Goal: Task Accomplishment & Management: Manage account settings

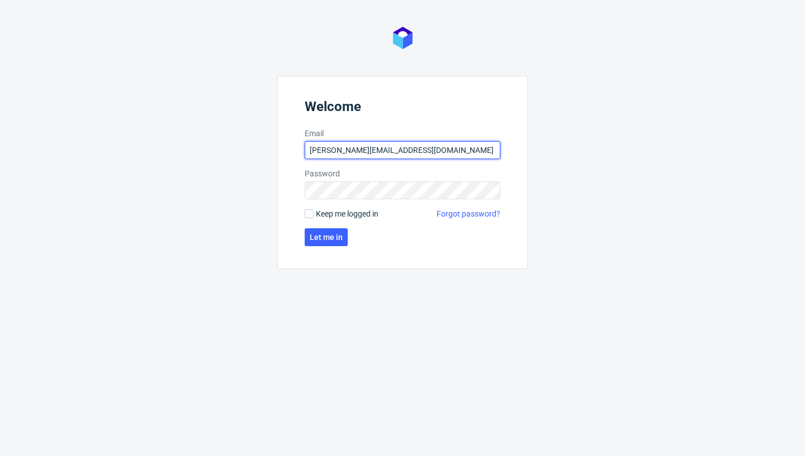
type input "[PERSON_NAME][EMAIL_ADDRESS][DOMAIN_NAME]"
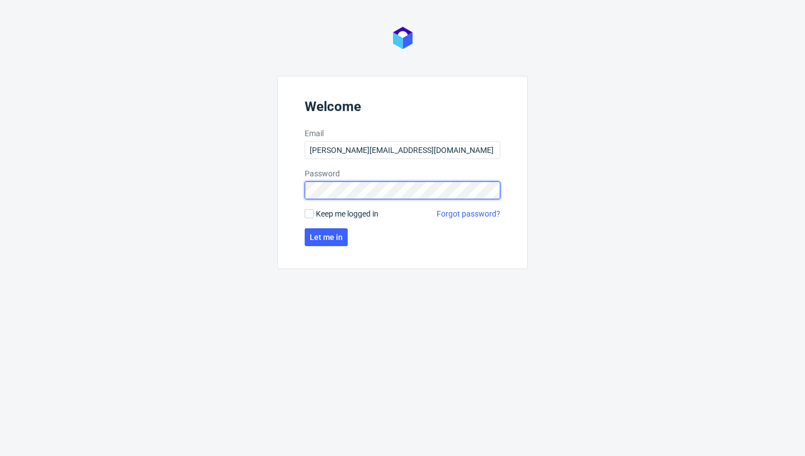
click at [325, 237] on button "Let me in" at bounding box center [326, 238] width 43 height 18
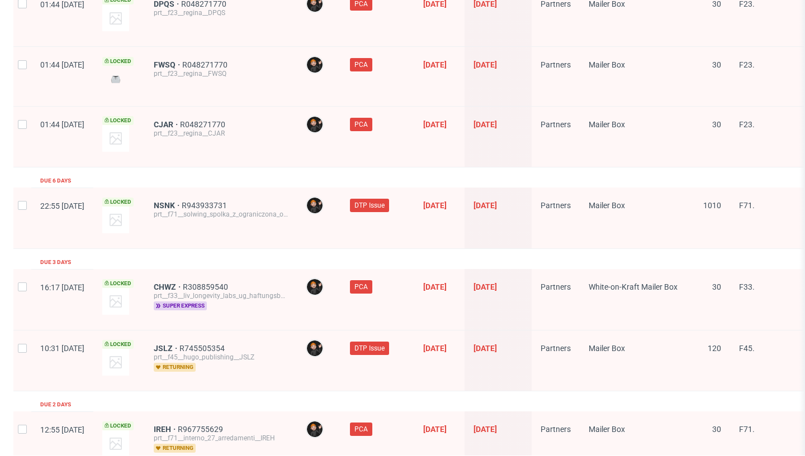
scroll to position [1854, 0]
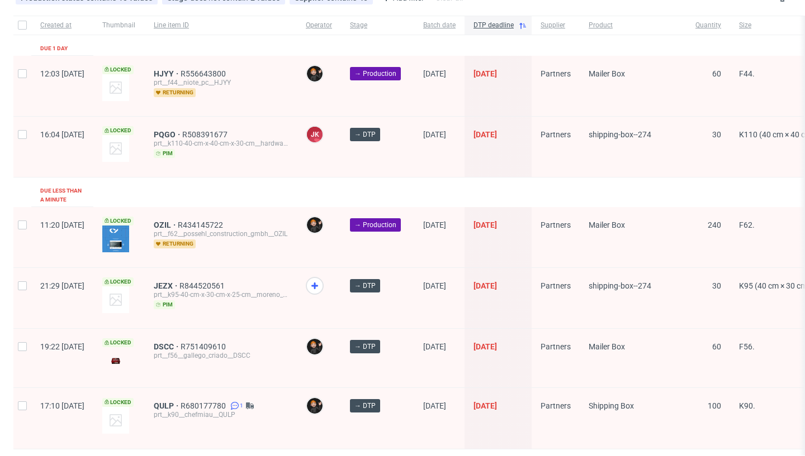
scroll to position [148, 0]
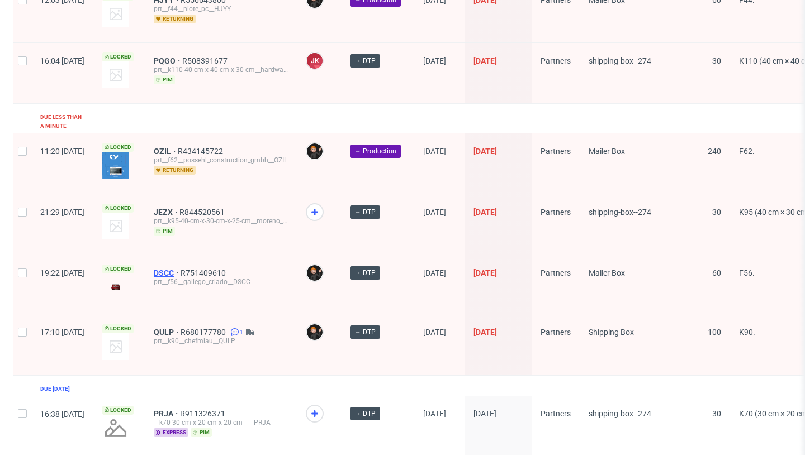
click at [180, 269] on span "DSCC" at bounding box center [167, 273] width 27 height 9
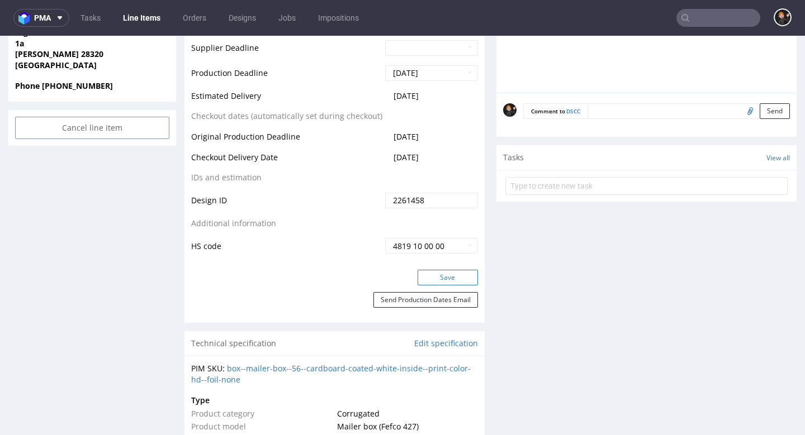
click at [437, 279] on button "Save" at bounding box center [447, 278] width 60 height 16
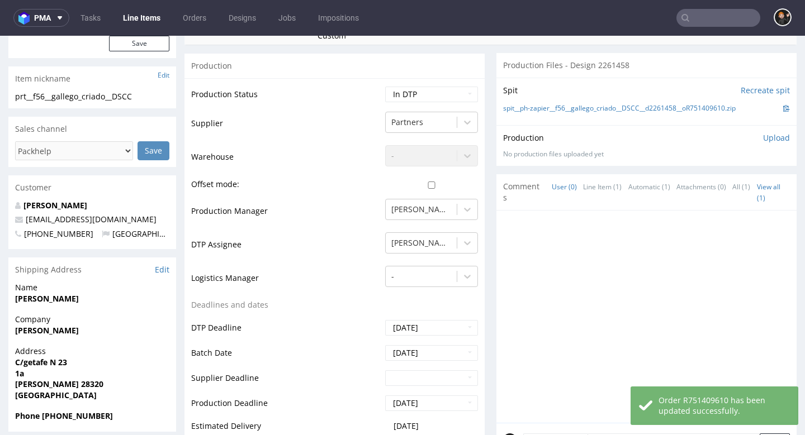
scroll to position [230, 0]
select select "dtp_issue"
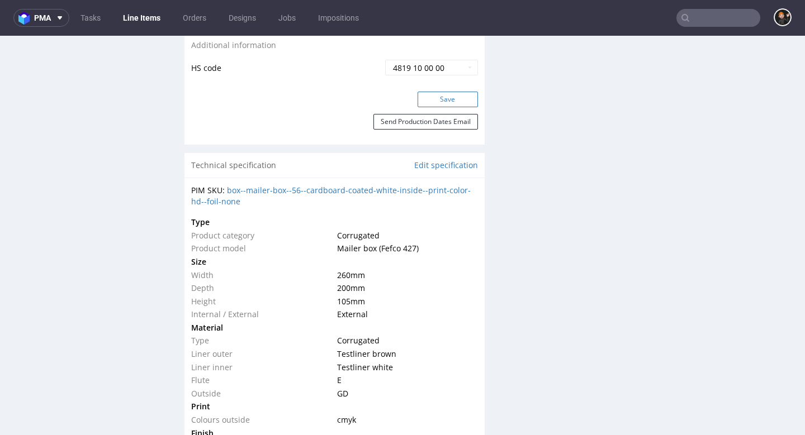
click at [453, 97] on button "Save" at bounding box center [447, 100] width 60 height 16
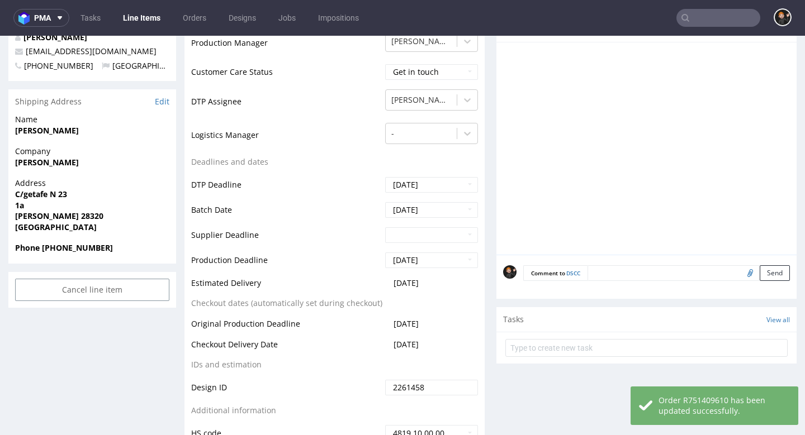
scroll to position [447, 0]
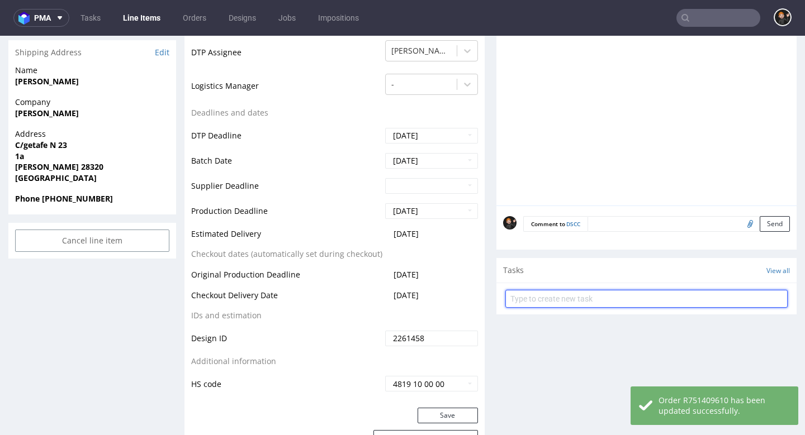
drag, startPoint x: 558, startPoint y: 287, endPoint x: 567, endPoint y: 288, distance: 8.5
click at [558, 290] on input "text" at bounding box center [646, 299] width 282 height 18
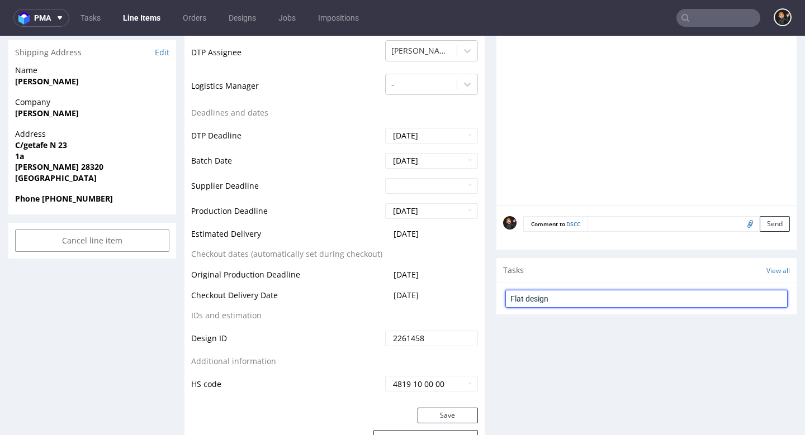
type input "Flat design"
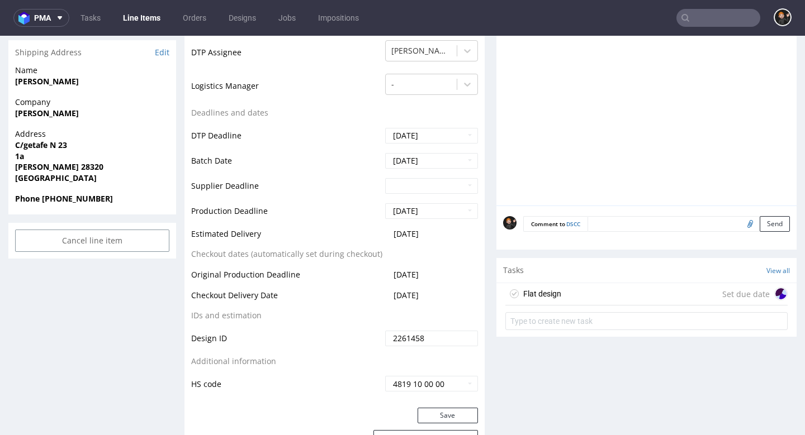
click at [585, 284] on div "Flat design Set due date" at bounding box center [646, 294] width 282 height 22
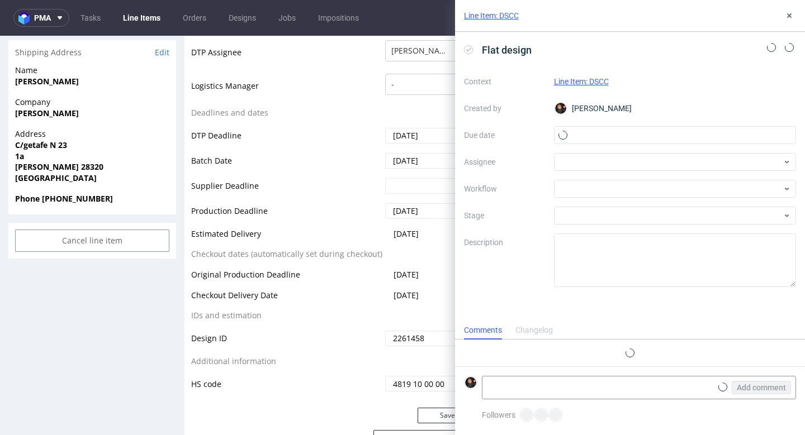
scroll to position [9, 0]
click at [594, 123] on div "Context Line Item: DSCC Created by [PERSON_NAME] Due date Assignee Workflow Sta…" at bounding box center [630, 180] width 332 height 215
click at [595, 131] on input "text" at bounding box center [675, 135] width 242 height 18
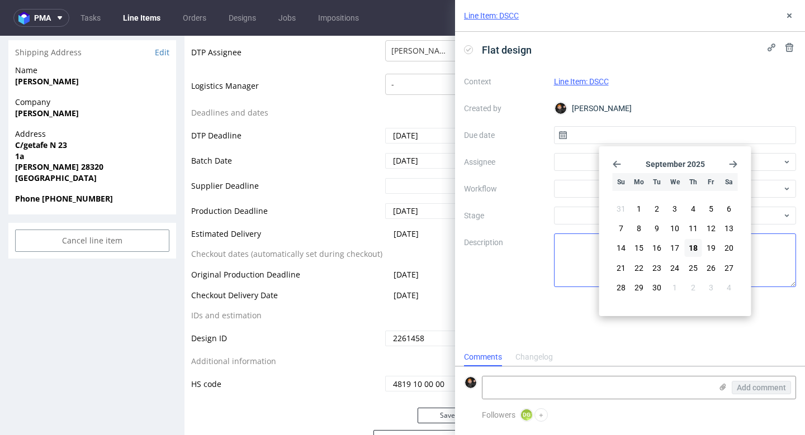
click at [696, 250] on span "18" at bounding box center [692, 247] width 9 height 11
type input "[DATE]"
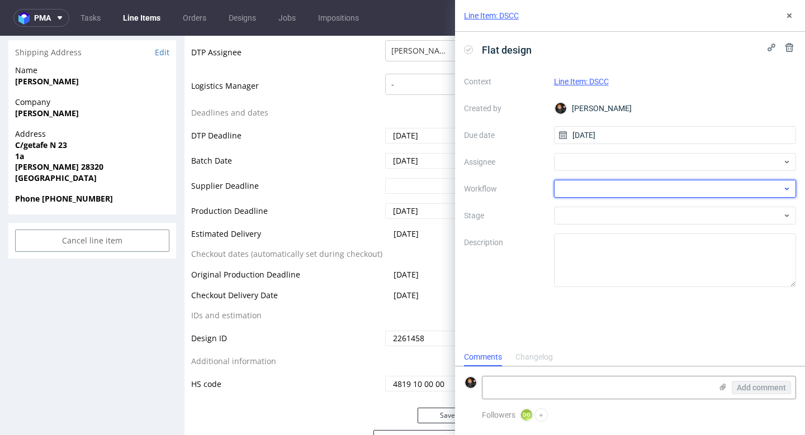
click at [607, 185] on div at bounding box center [675, 189] width 242 height 18
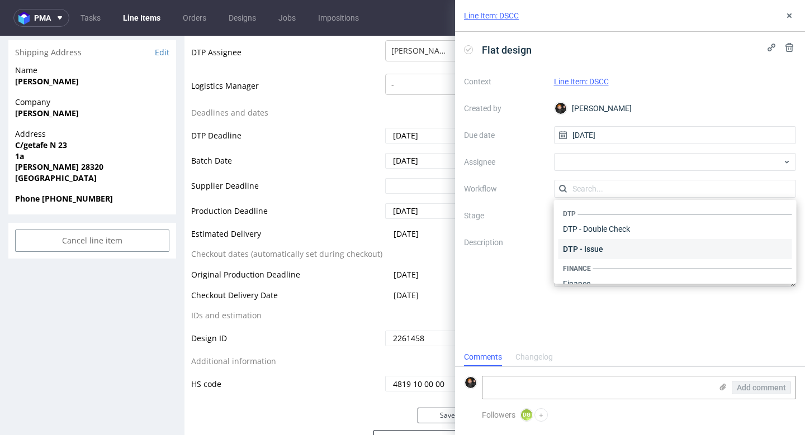
click at [592, 246] on div "DTP - Issue" at bounding box center [675, 249] width 234 height 20
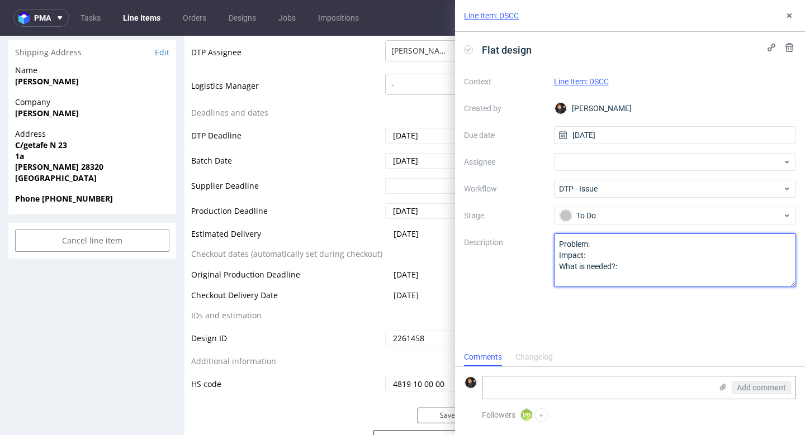
click at [627, 262] on textarea "Problem: Impact: What is needed?:" at bounding box center [675, 261] width 242 height 54
drag, startPoint x: 627, startPoint y: 272, endPoint x: 541, endPoint y: 231, distance: 94.7
click at [541, 231] on div "Context Line Item: DSCC Created by [PERSON_NAME] Due date [DATE] Assignee Workf…" at bounding box center [630, 180] width 332 height 215
type textarea "P"
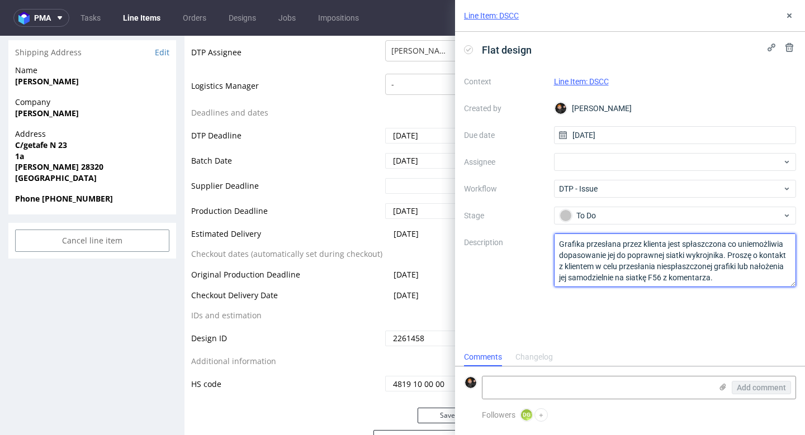
type textarea "Grafika przesłana przez klienta jest spłaszczona co uniemożliwia dopasowanie je…"
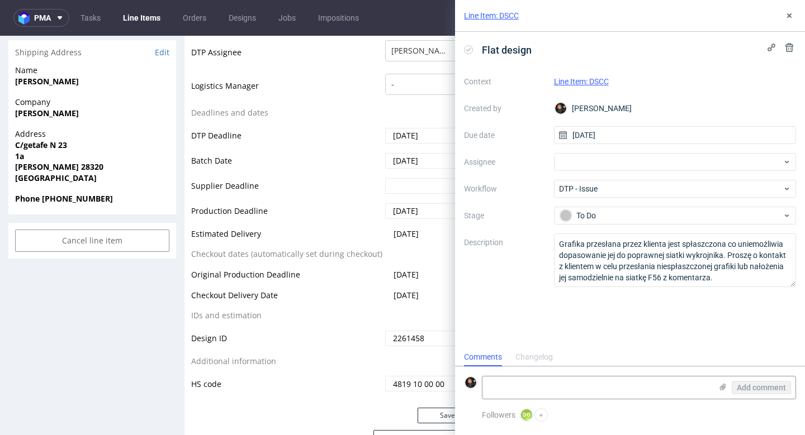
click at [526, 258] on label "Description" at bounding box center [504, 260] width 81 height 49
click at [724, 386] on icon at bounding box center [722, 387] width 9 height 9
click at [0, 0] on input "file" at bounding box center [0, 0] width 0 height 0
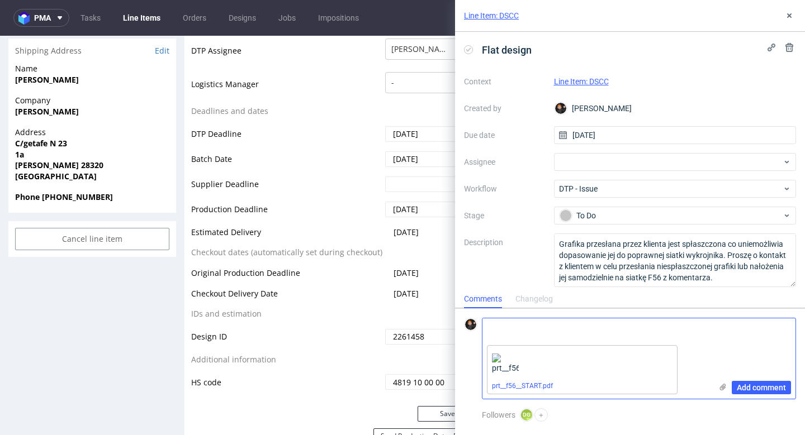
scroll to position [459, 0]
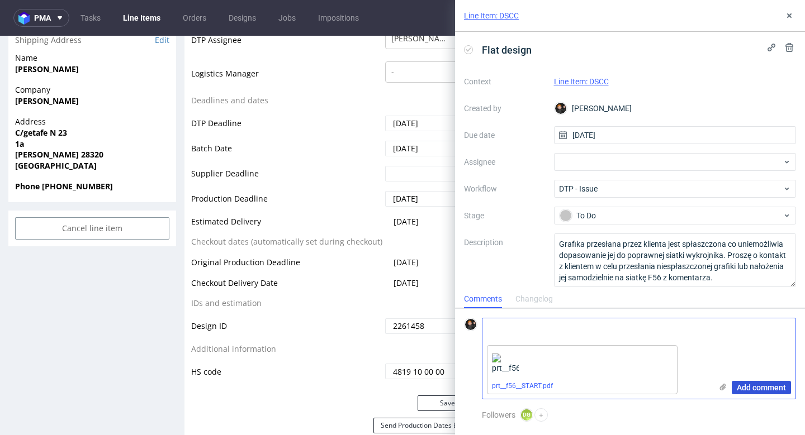
click at [752, 384] on span "Add comment" at bounding box center [760, 388] width 49 height 8
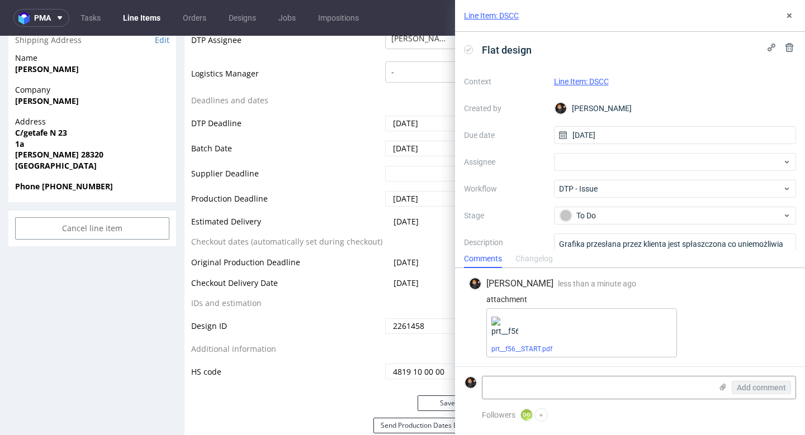
click at [788, 15] on use at bounding box center [789, 15] width 4 height 4
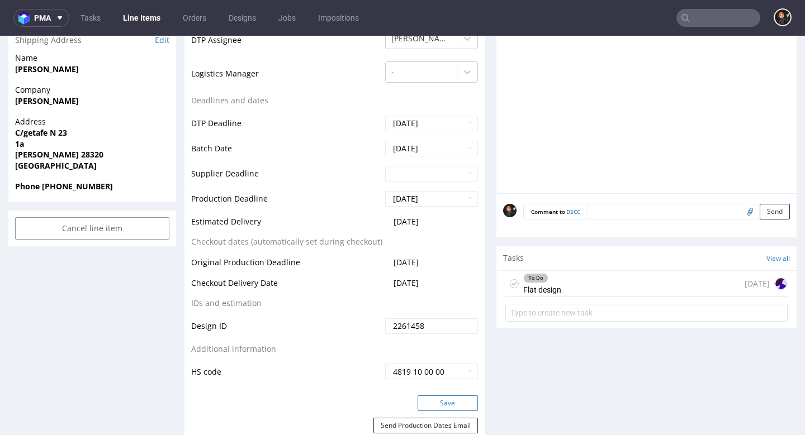
click at [448, 398] on button "Save" at bounding box center [447, 404] width 60 height 16
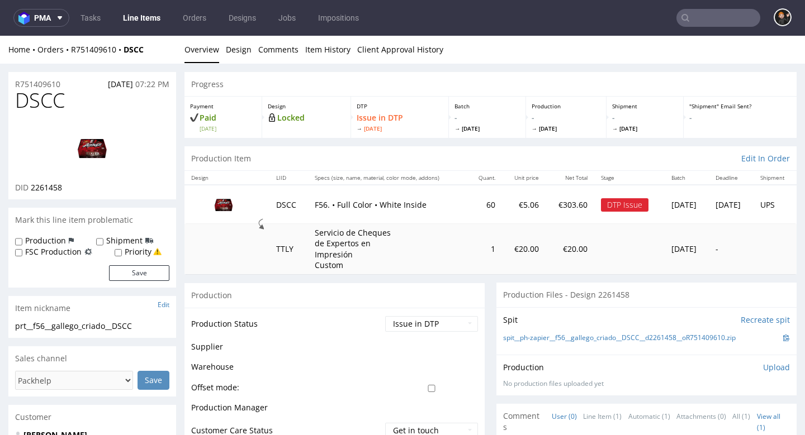
click at [138, 14] on link "Line Items" at bounding box center [141, 18] width 51 height 18
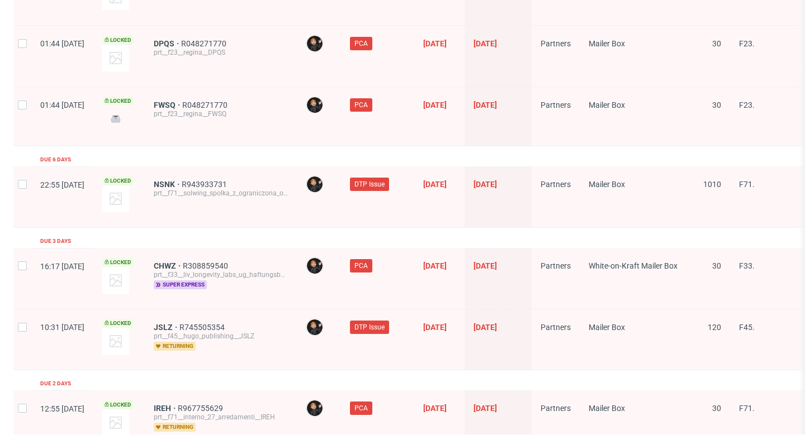
scroll to position [1876, 0]
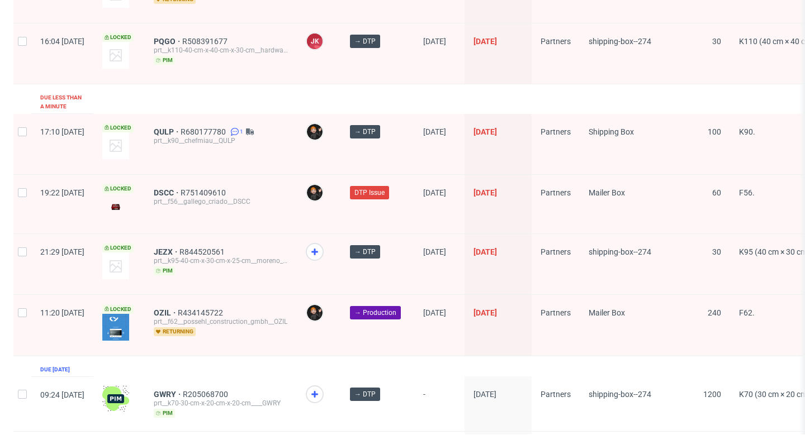
scroll to position [184, 0]
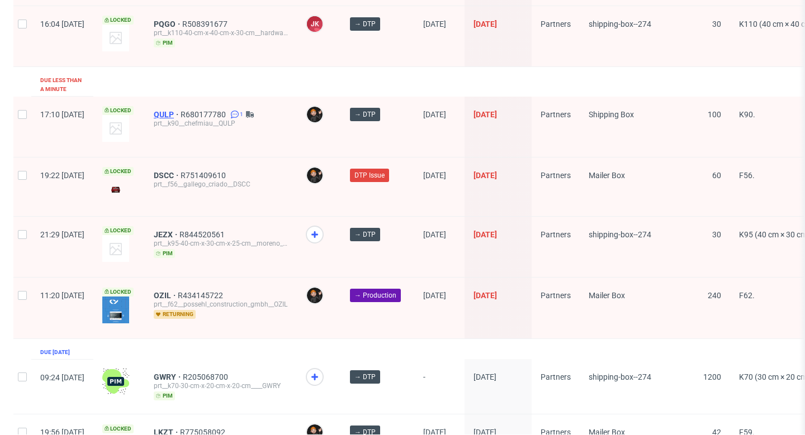
click at [180, 110] on span "QULP" at bounding box center [167, 114] width 27 height 9
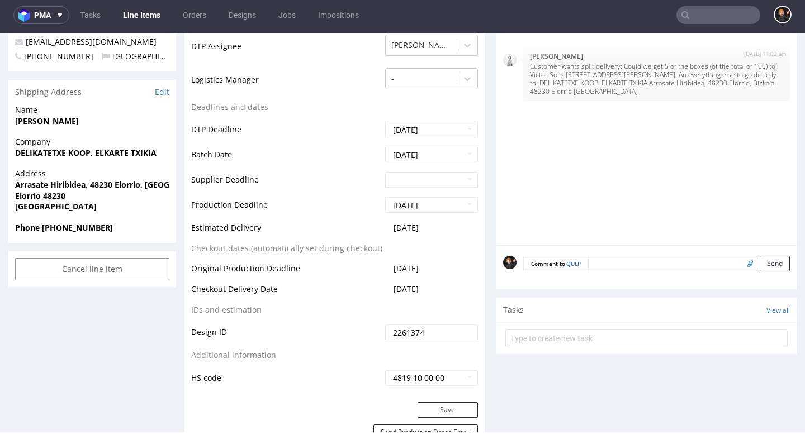
scroll to position [448, 0]
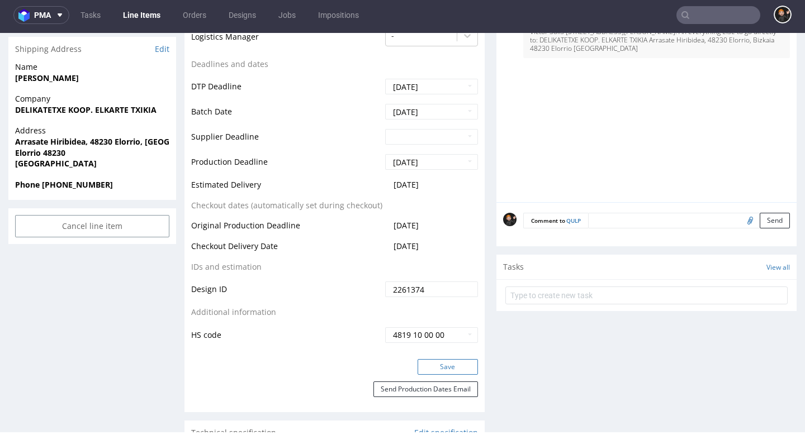
click at [428, 375] on button "Save" at bounding box center [447, 367] width 60 height 16
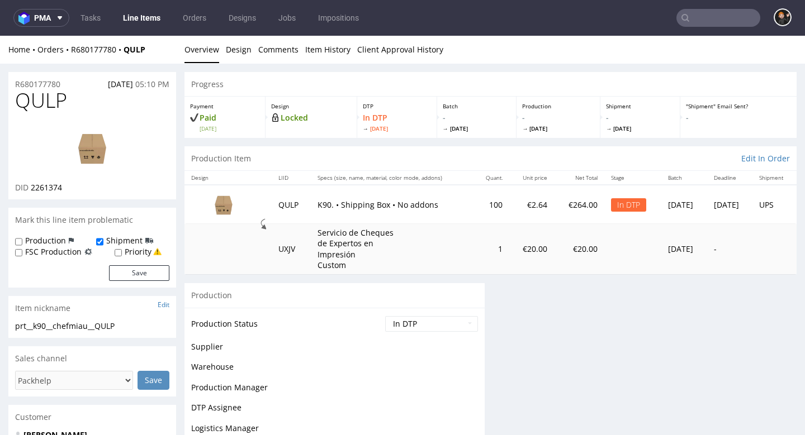
scroll to position [0, 0]
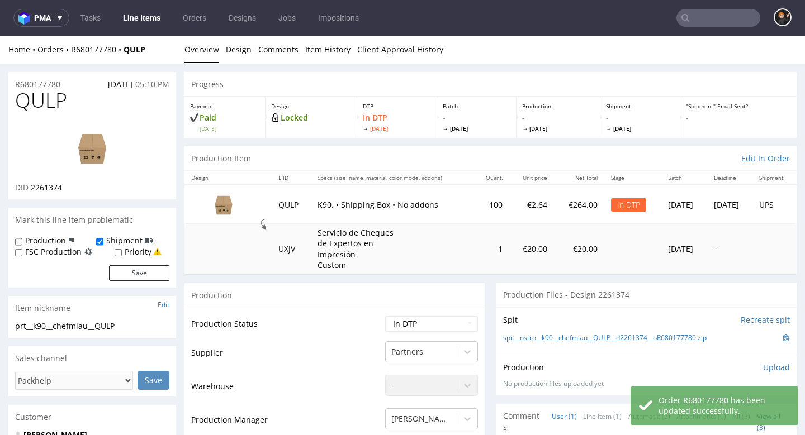
click at [54, 94] on span "QULP" at bounding box center [41, 100] width 52 height 22
copy span "QULP"
click at [242, 57] on link "Design" at bounding box center [239, 49] width 26 height 27
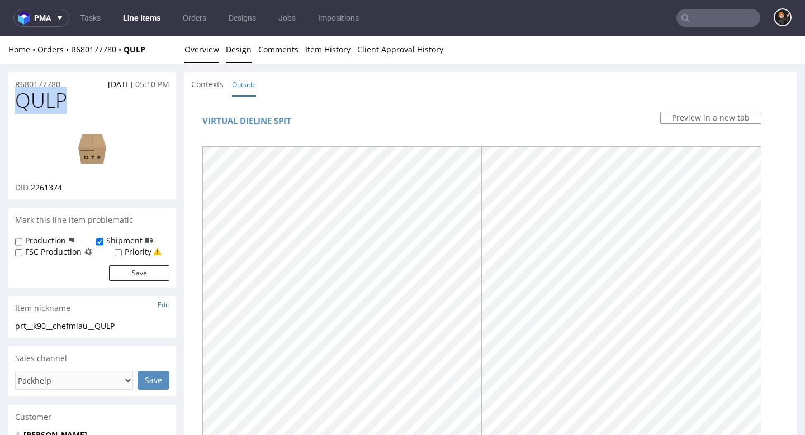
click at [193, 50] on link "Overview" at bounding box center [201, 49] width 35 height 27
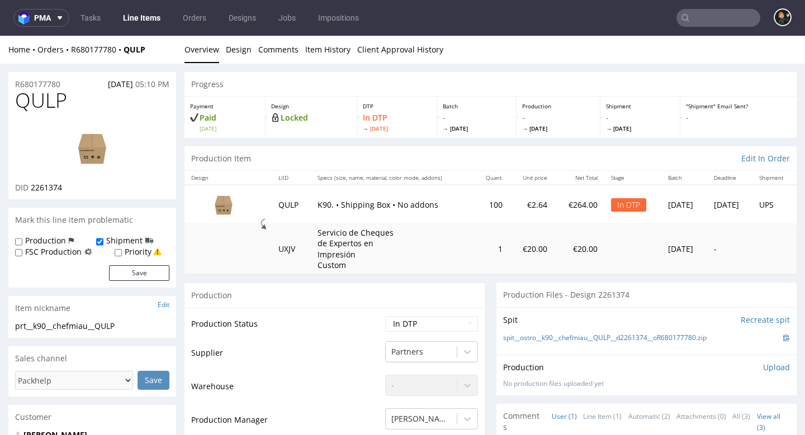
click at [353, 302] on div "Production" at bounding box center [334, 295] width 300 height 25
select select "dtp_ca_needed"
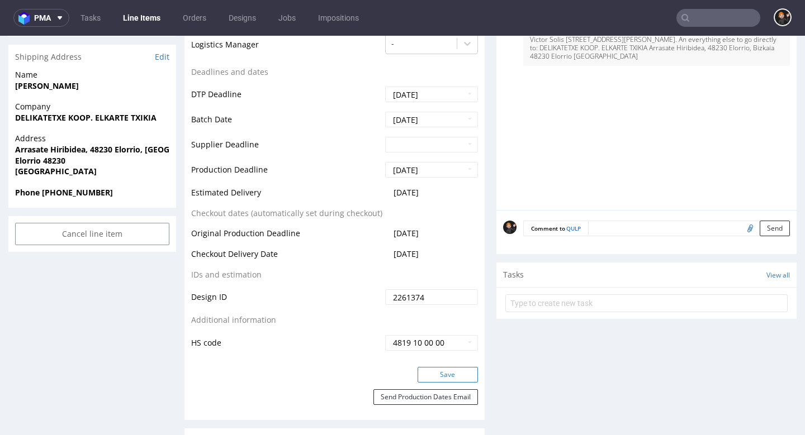
click at [455, 373] on button "Save" at bounding box center [447, 375] width 60 height 16
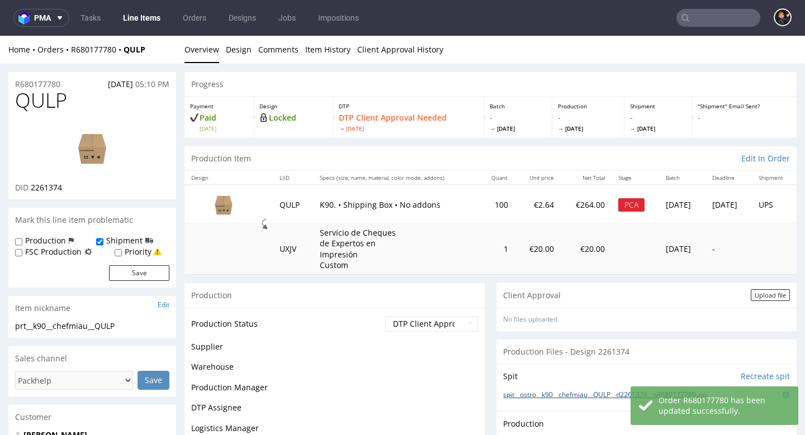
scroll to position [36, 0]
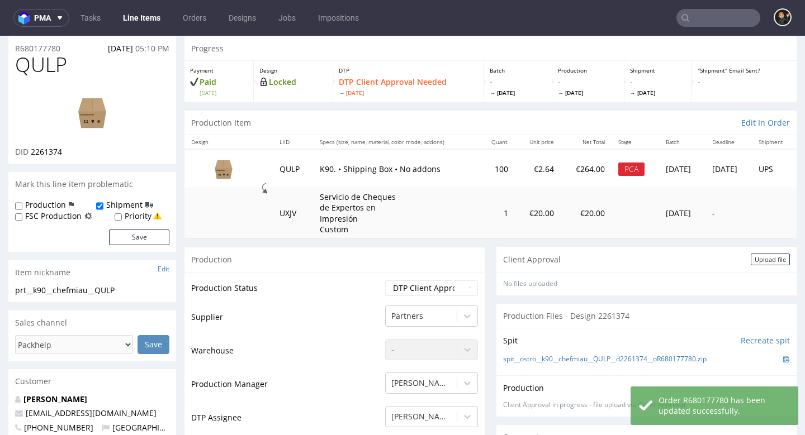
drag, startPoint x: 755, startPoint y: 263, endPoint x: 730, endPoint y: 264, distance: 25.2
click at [755, 263] on div "Upload file" at bounding box center [769, 260] width 39 height 12
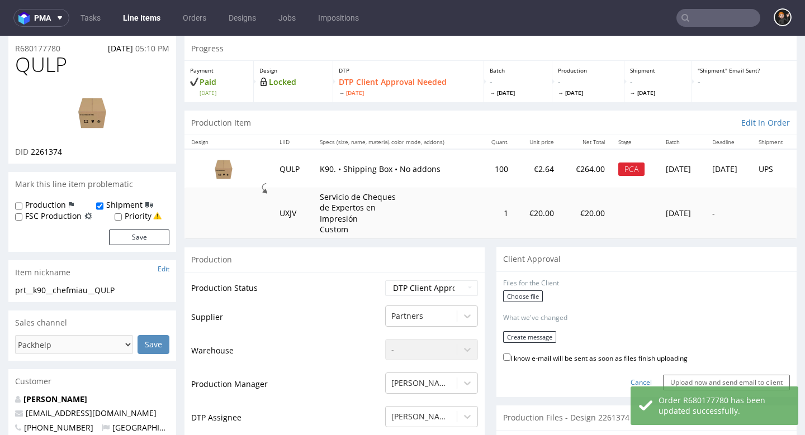
click at [546, 293] on div "Choose file" at bounding box center [646, 298] width 287 height 15
click at [512, 297] on label "Choose file" at bounding box center [523, 297] width 40 height 12
click at [0, 36] on input "Choose file" at bounding box center [0, 36] width 0 height 0
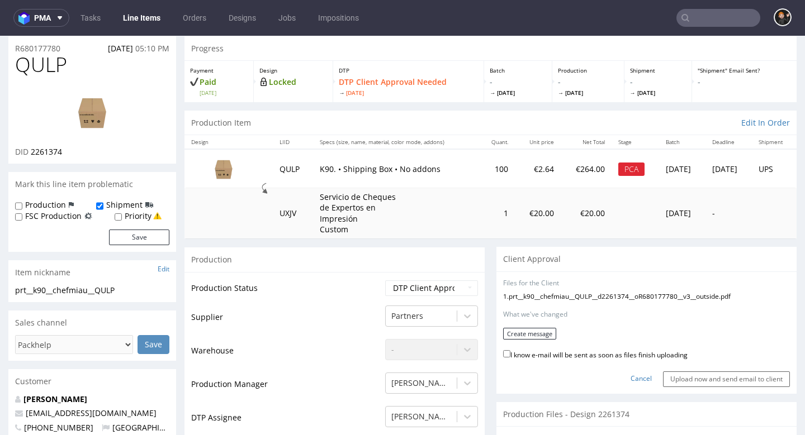
click at [577, 355] on div "I know e-mail will be sent as soon as files finish uploading" at bounding box center [646, 355] width 287 height 15
drag, startPoint x: 572, startPoint y: 351, endPoint x: 544, endPoint y: 337, distance: 31.2
click at [572, 351] on label "I know e-mail will be sent as soon as files finish uploading" at bounding box center [595, 354] width 184 height 12
click at [510, 351] on input "I know e-mail will be sent as soon as files finish uploading" at bounding box center [506, 353] width 7 height 7
checkbox input "true"
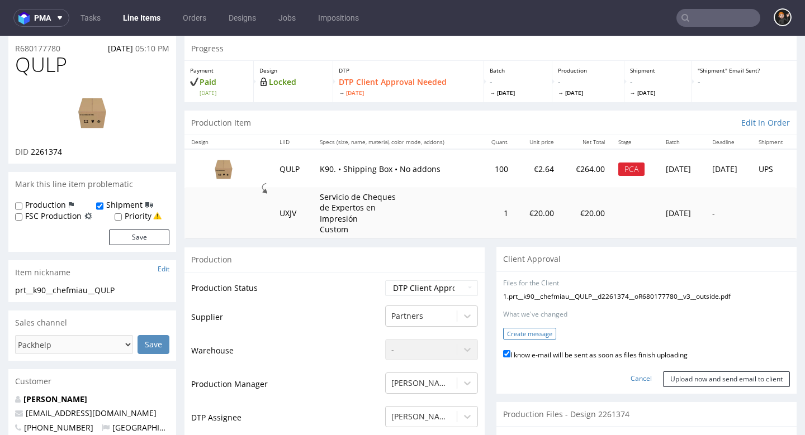
click at [535, 333] on button "Create message" at bounding box center [529, 334] width 53 height 12
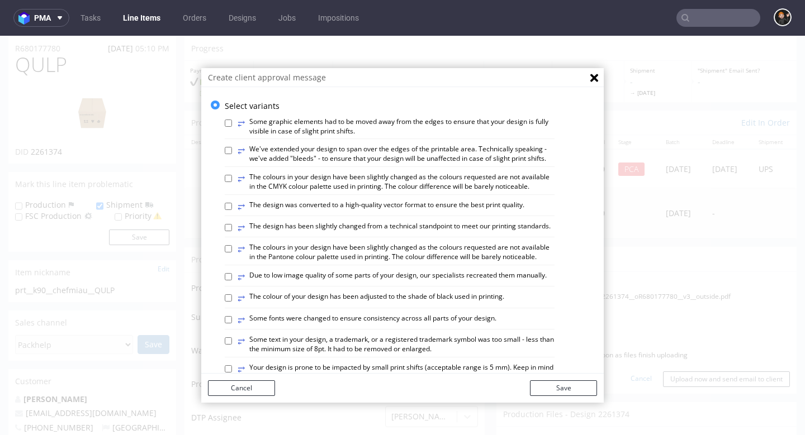
click at [448, 222] on label "⥂ The design has been slightly changed from a technical standpoint to meet our …" at bounding box center [393, 228] width 313 height 12
click at [232, 224] on input "⥂ The design has been slightly changed from a technical standpoint to meet our …" at bounding box center [228, 227] width 7 height 7
checkbox input "true"
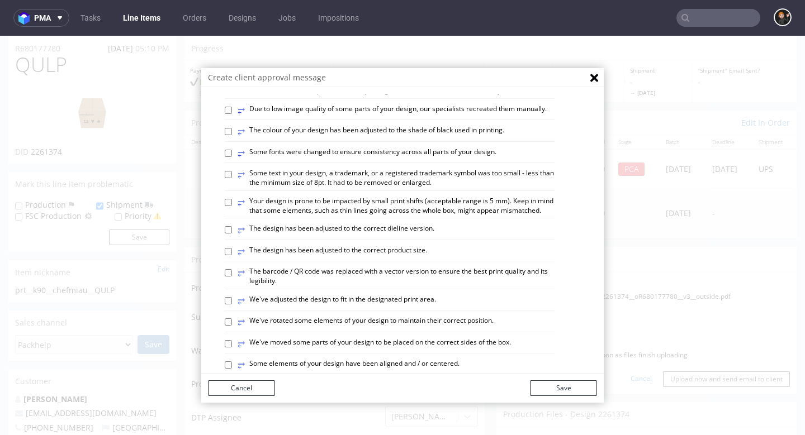
scroll to position [180, 0]
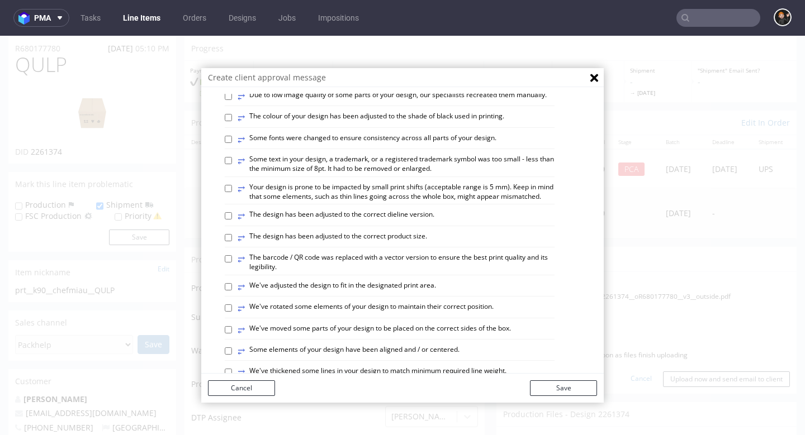
click at [437, 345] on label "⥂ Some elements of your design have been aligned and / or centered." at bounding box center [348, 351] width 222 height 12
click at [232, 348] on input "⥂ Some elements of your design have been aligned and / or centered." at bounding box center [228, 351] width 7 height 7
checkbox input "true"
click at [397, 210] on label "⥂ The design has been adjusted to the correct dieline version." at bounding box center [335, 216] width 197 height 12
click at [232, 212] on input "⥂ The design has been adjusted to the correct dieline version." at bounding box center [228, 215] width 7 height 7
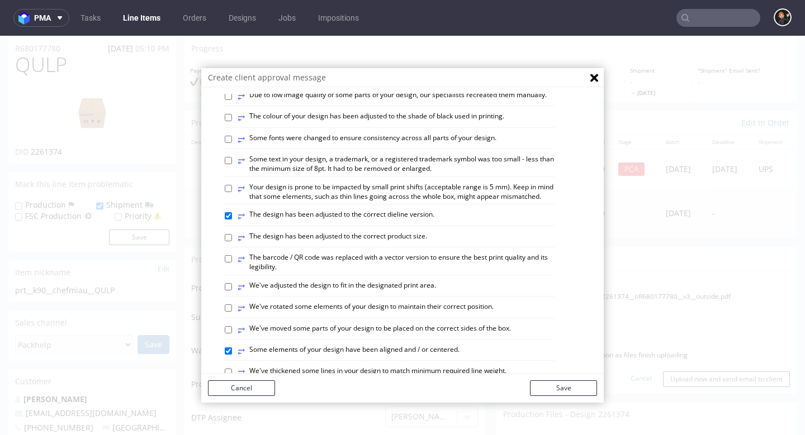
checkbox input "true"
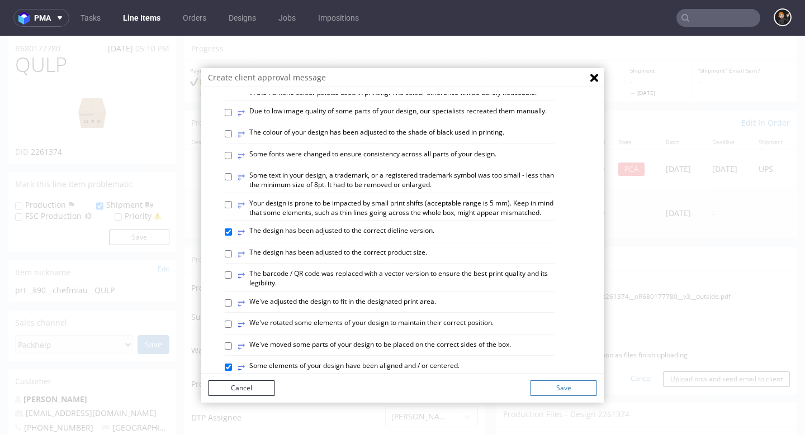
scroll to position [165, 0]
click at [555, 388] on button "Save" at bounding box center [563, 388] width 67 height 16
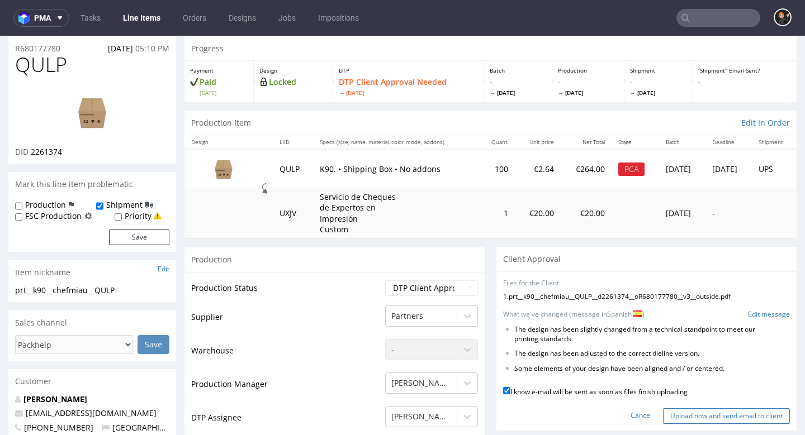
drag, startPoint x: 687, startPoint y: 411, endPoint x: 666, endPoint y: 401, distance: 22.8
click at [687, 411] on input "Upload now and send email to client" at bounding box center [726, 416] width 127 height 16
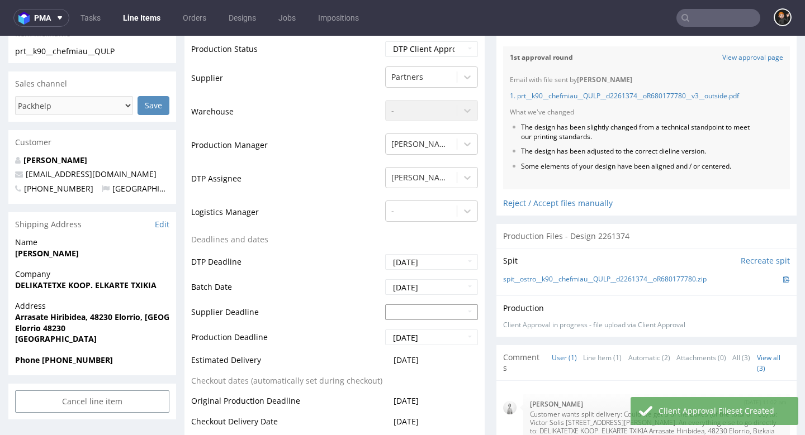
scroll to position [551, 0]
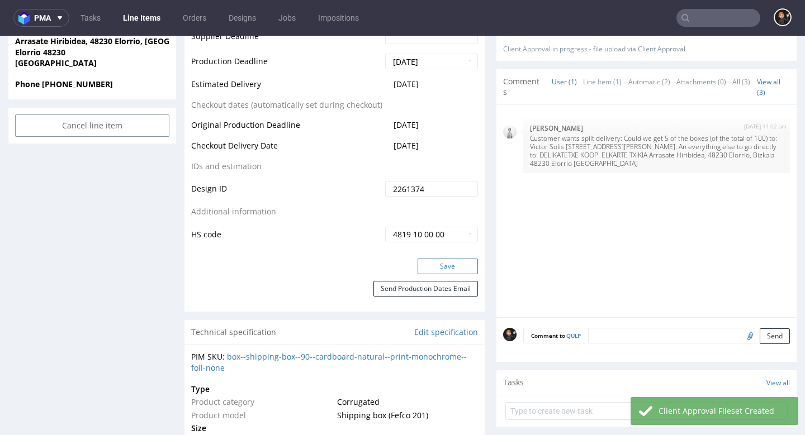
click at [443, 267] on button "Save" at bounding box center [447, 267] width 60 height 16
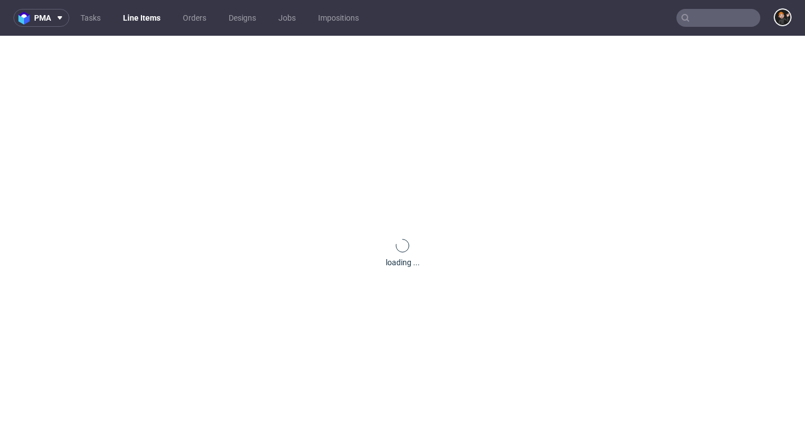
scroll to position [0, 0]
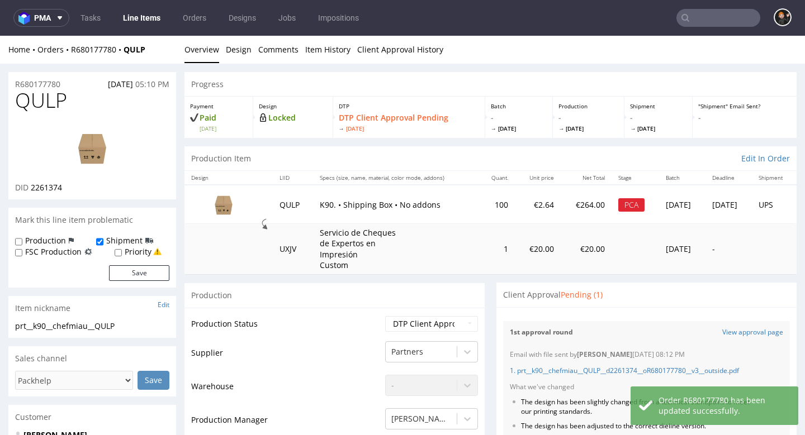
click at [133, 15] on link "Line Items" at bounding box center [141, 18] width 51 height 18
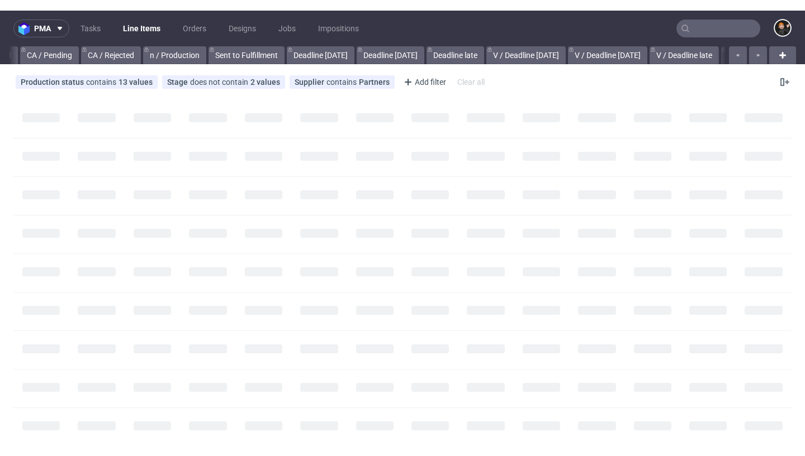
scroll to position [0, 1345]
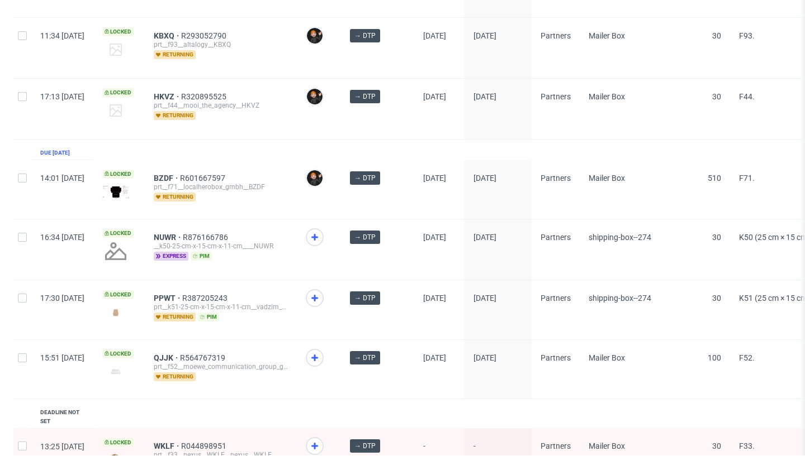
scroll to position [967, 0]
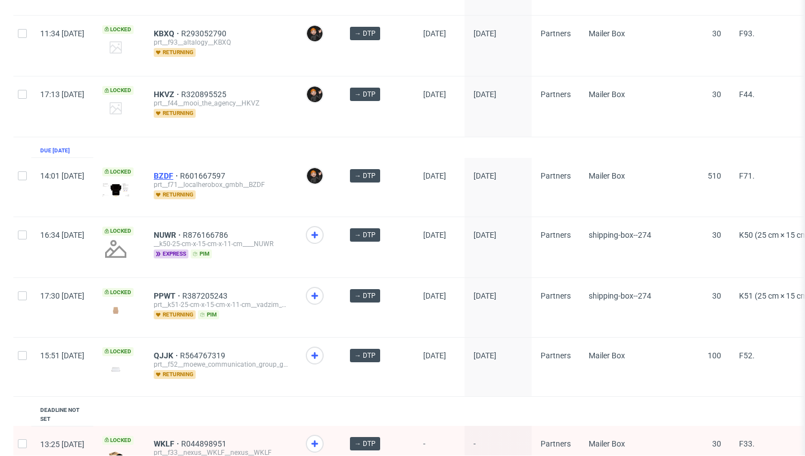
click at [180, 172] on span "BZDF" at bounding box center [167, 176] width 26 height 9
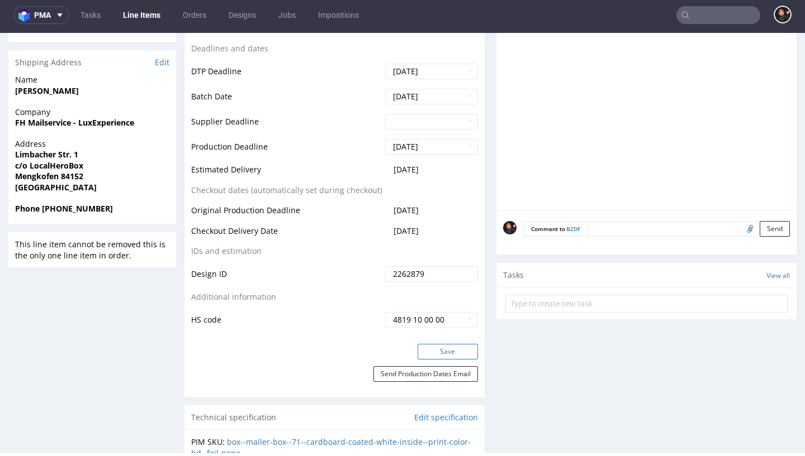
click at [445, 348] on button "Save" at bounding box center [447, 352] width 60 height 16
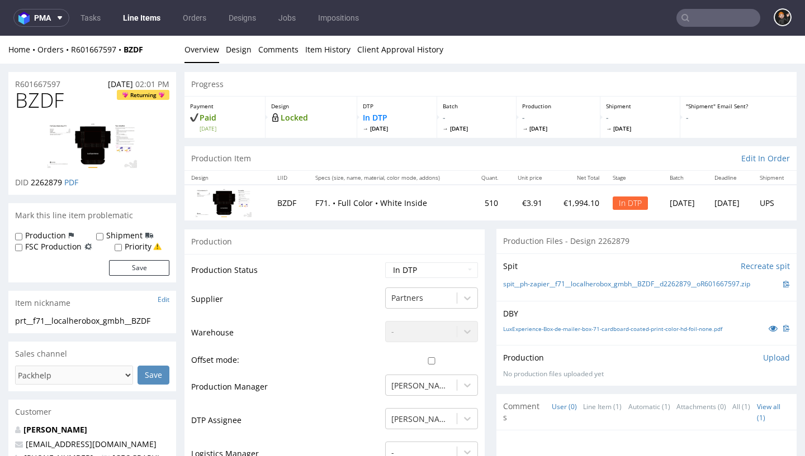
click at [79, 183] on div "DID 2262879 PDF" at bounding box center [92, 182] width 154 height 11
click at [75, 182] on link "PDF" at bounding box center [71, 182] width 14 height 11
select select "dtp_ca_needed"
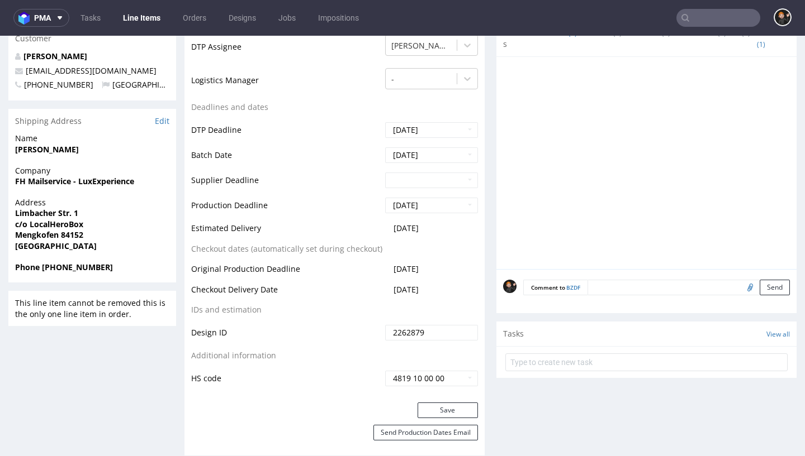
scroll to position [406, 0]
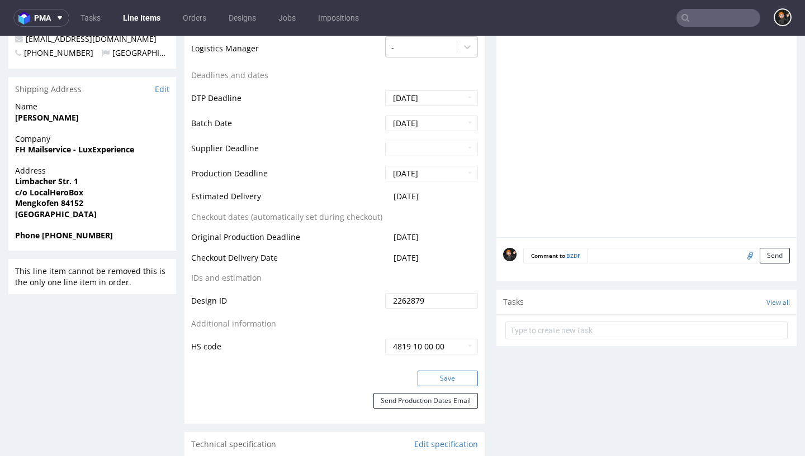
click at [445, 371] on button "Save" at bounding box center [447, 379] width 60 height 16
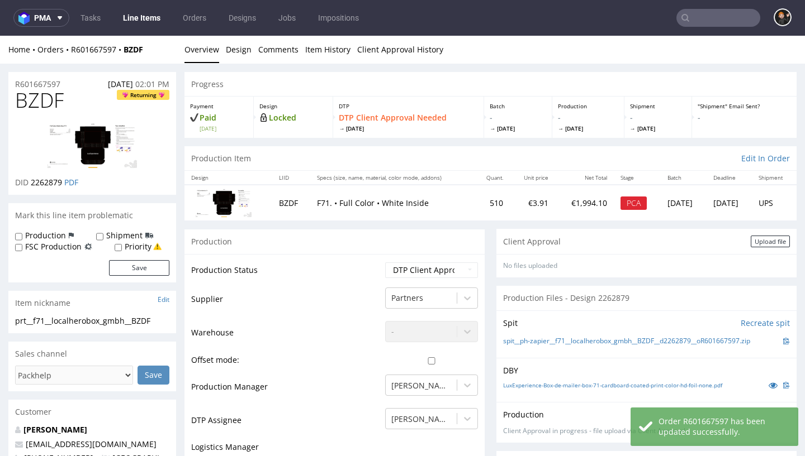
scroll to position [0, 0]
click at [765, 239] on div "Upload file" at bounding box center [769, 242] width 39 height 12
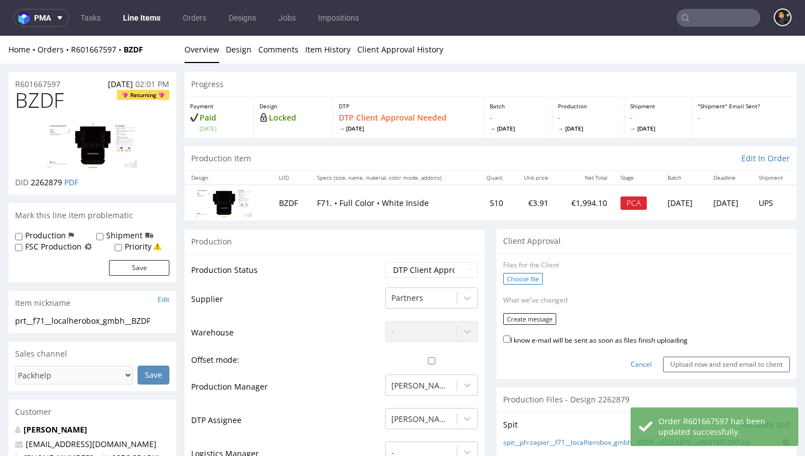
click at [517, 277] on label "Choose file" at bounding box center [523, 279] width 40 height 12
click at [0, 36] on input "Choose file" at bounding box center [0, 36] width 0 height 0
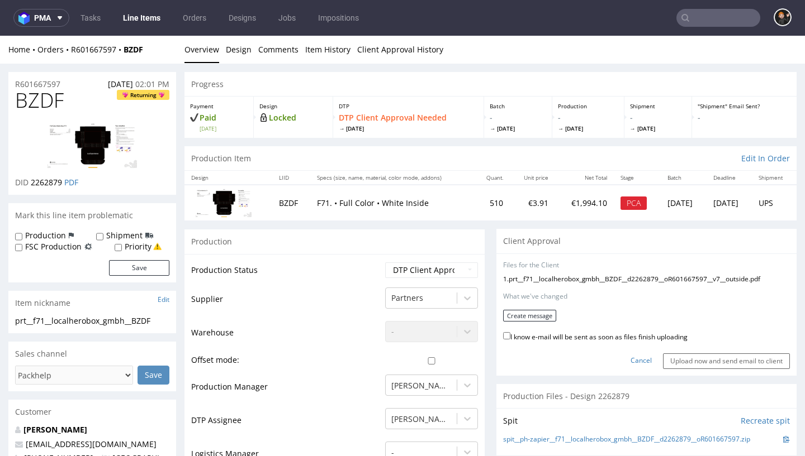
click at [637, 334] on label "I know e-mail will be sent as soon as files finish uploading" at bounding box center [595, 336] width 184 height 12
click at [510, 334] on input "I know e-mail will be sent as soon as files finish uploading" at bounding box center [506, 335] width 7 height 7
checkbox input "true"
click at [532, 317] on button "Create message" at bounding box center [529, 316] width 53 height 12
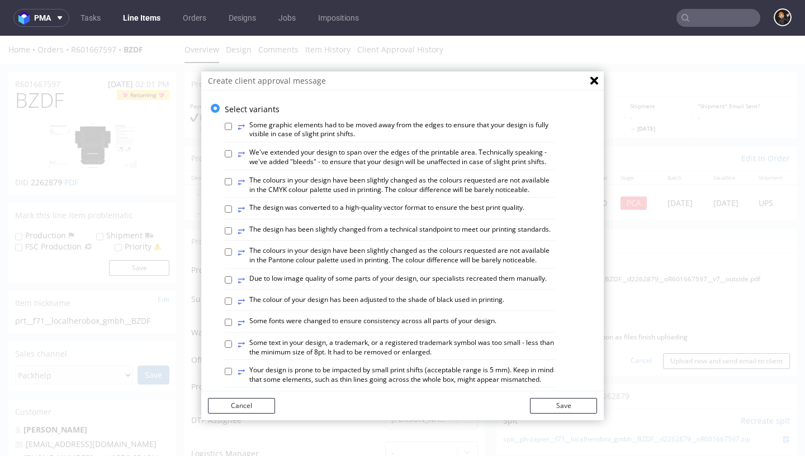
click at [442, 229] on label "⥂ The design has been slightly changed from a technical standpoint to meet our …" at bounding box center [393, 231] width 313 height 12
click at [232, 229] on input "⥂ The design has been slightly changed from a technical standpoint to meet our …" at bounding box center [228, 230] width 7 height 7
checkbox input "true"
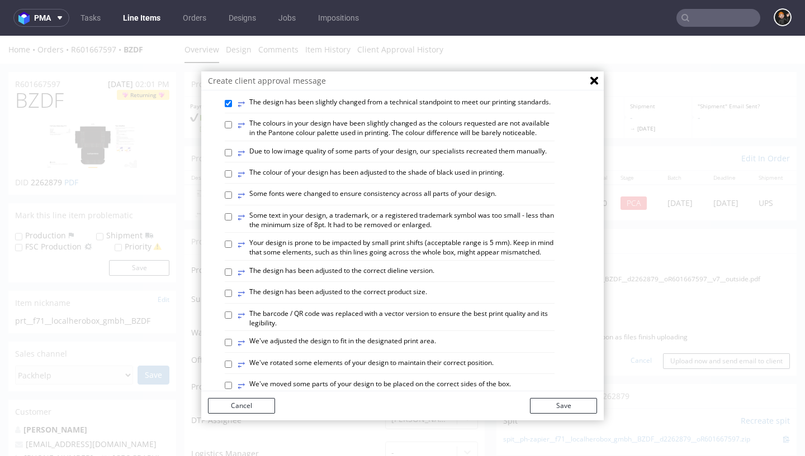
click at [398, 274] on div "⥂ The design has been adjusted to the correct dieline version." at bounding box center [390, 275] width 330 height 16
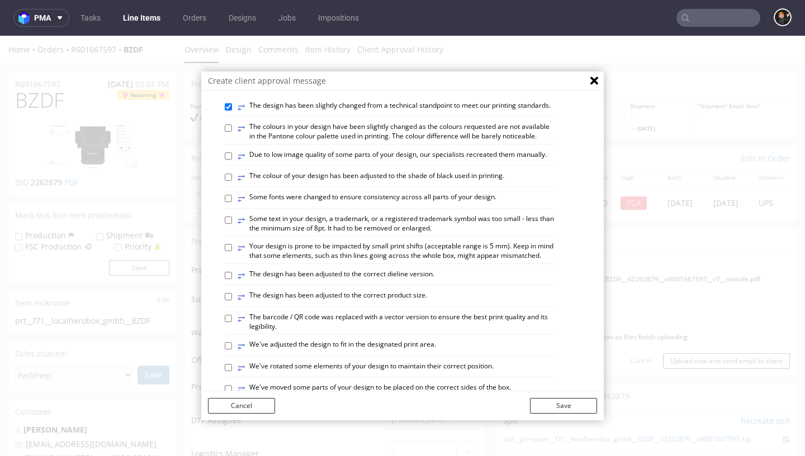
click at [398, 270] on label "⥂ The design has been adjusted to the correct dieline version." at bounding box center [335, 276] width 197 height 12
click at [232, 272] on input "⥂ The design has been adjusted to the correct dieline version." at bounding box center [228, 275] width 7 height 7
checkbox input "true"
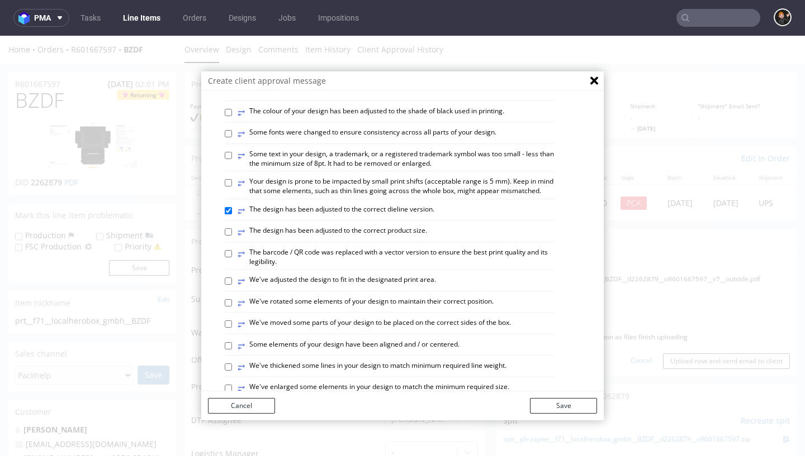
scroll to position [198, 0]
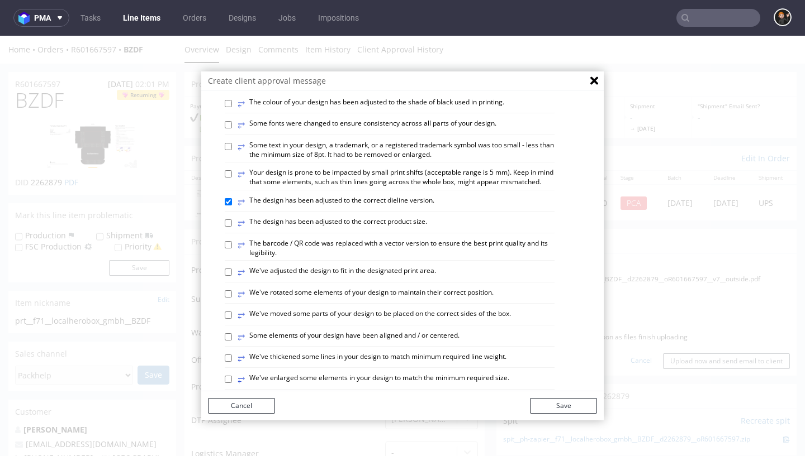
click at [421, 331] on label "⥂ Some elements of your design have been aligned and / or centered." at bounding box center [348, 337] width 222 height 12
click at [232, 334] on input "⥂ Some elements of your design have been aligned and / or centered." at bounding box center [228, 337] width 7 height 7
checkbox input "true"
click at [401, 217] on label "⥂ The design has been adjusted to the correct product size." at bounding box center [331, 223] width 189 height 12
click at [232, 220] on input "⥂ The design has been adjusted to the correct product size." at bounding box center [228, 223] width 7 height 7
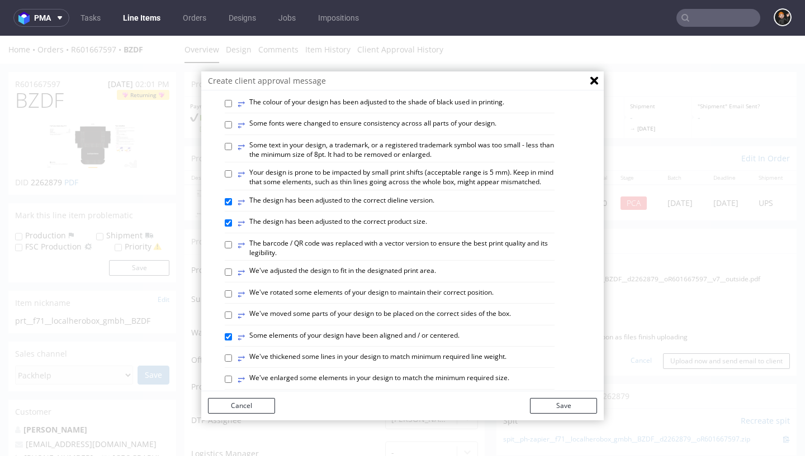
click at [401, 217] on label "⥂ The design has been adjusted to the correct product size." at bounding box center [331, 223] width 189 height 12
click at [232, 220] on input "⥂ The design has been adjusted to the correct product size." at bounding box center [228, 223] width 7 height 7
checkbox input "false"
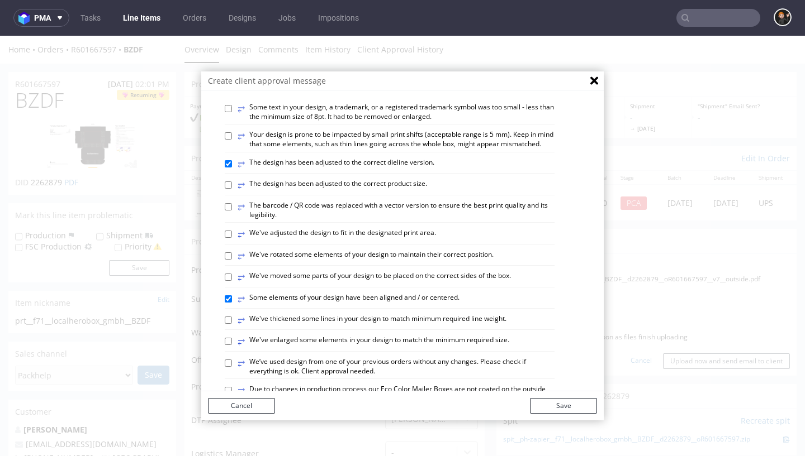
scroll to position [241, 0]
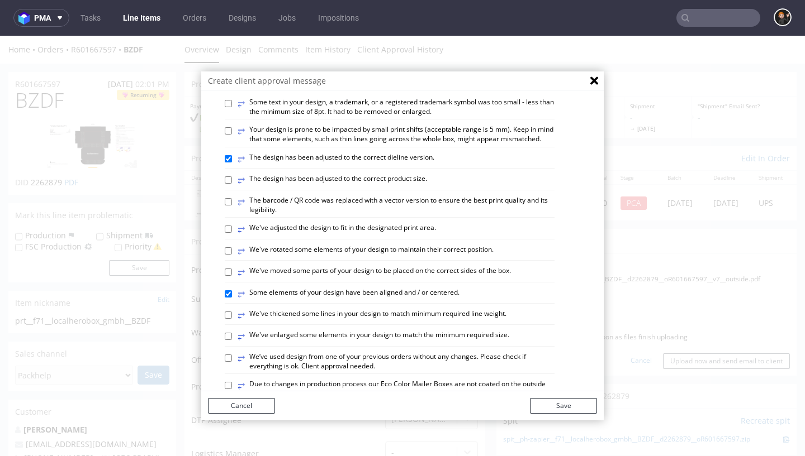
click at [409, 223] on label "⥂ We've adjusted the design to fit in the designated print area." at bounding box center [336, 229] width 198 height 12
click at [232, 226] on input "⥂ We've adjusted the design to fit in the designated print area." at bounding box center [228, 229] width 7 height 7
checkbox input "true"
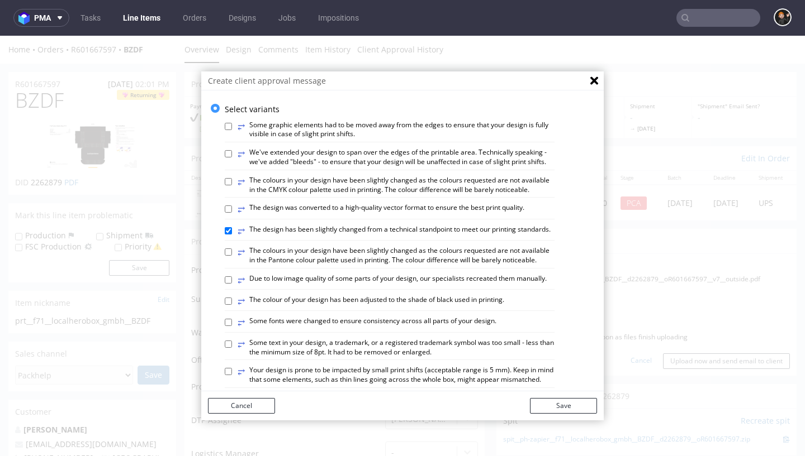
scroll to position [0, 0]
click at [581, 401] on button "Save" at bounding box center [563, 406] width 67 height 16
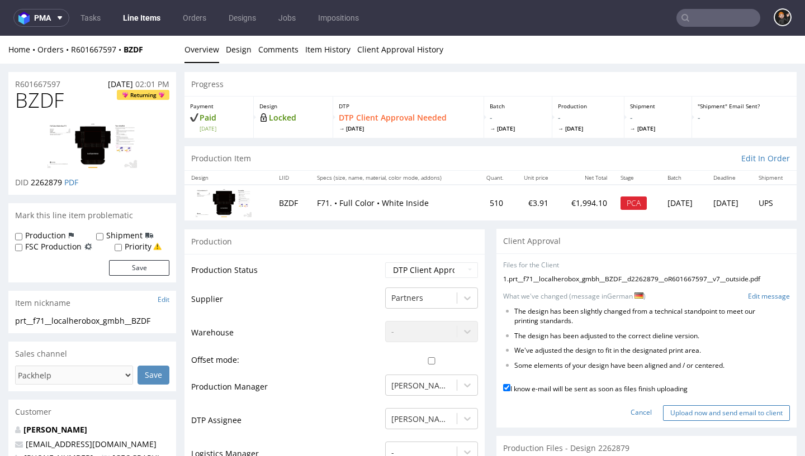
click at [725, 406] on input "Upload now and send email to client" at bounding box center [726, 414] width 127 height 16
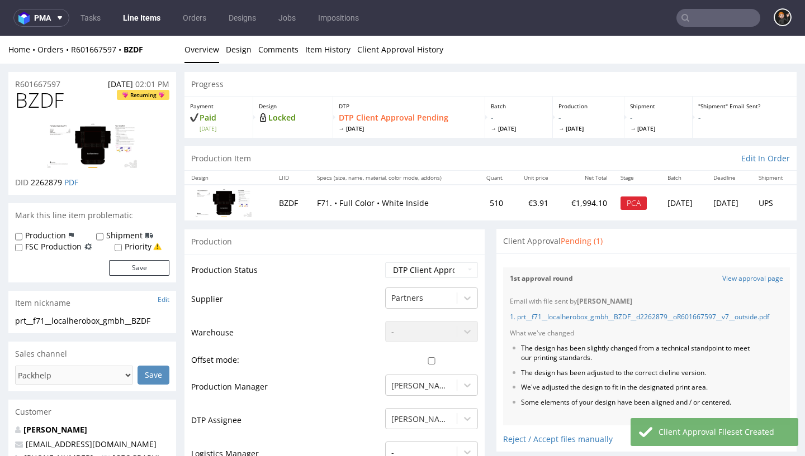
click at [153, 17] on link "Line Items" at bounding box center [141, 18] width 51 height 18
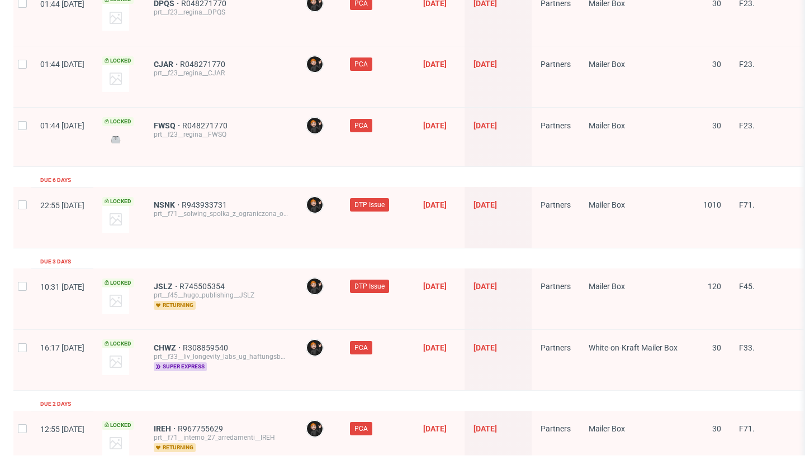
scroll to position [1854, 0]
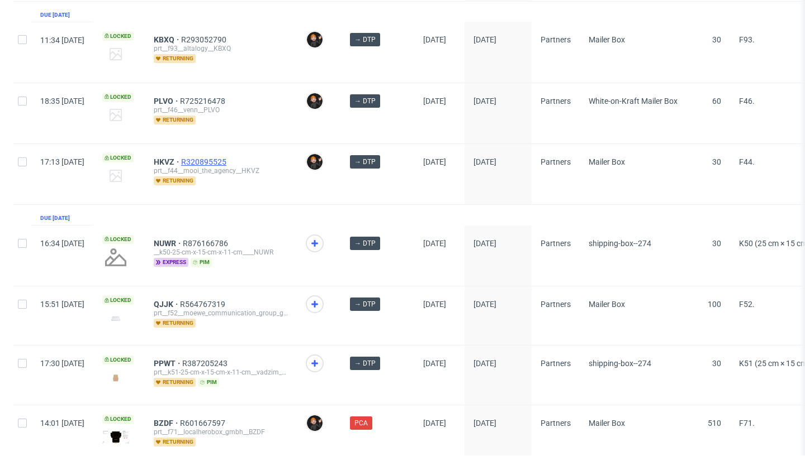
scroll to position [934, 0]
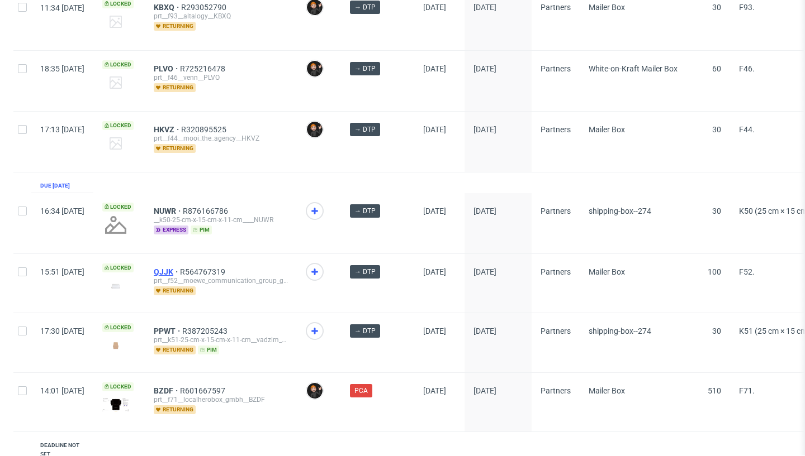
click at [180, 268] on span "QJJK" at bounding box center [167, 272] width 26 height 9
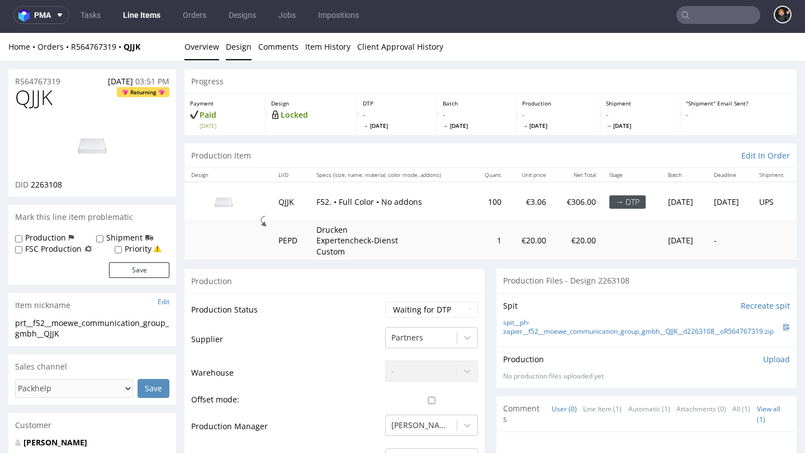
click at [237, 56] on link "Design" at bounding box center [239, 46] width 26 height 27
